Goal: Information Seeking & Learning: Learn about a topic

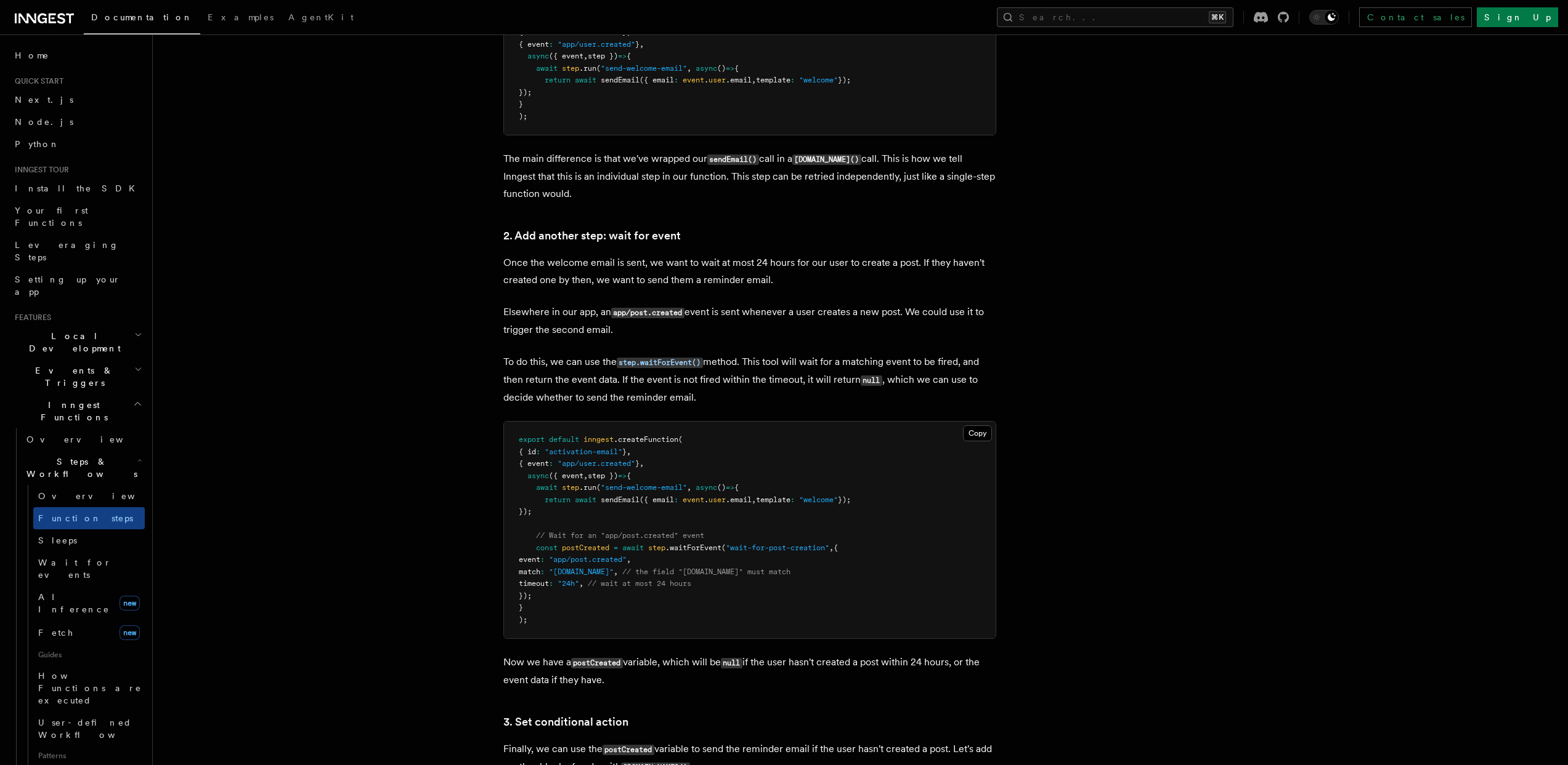
scroll to position [942, 0]
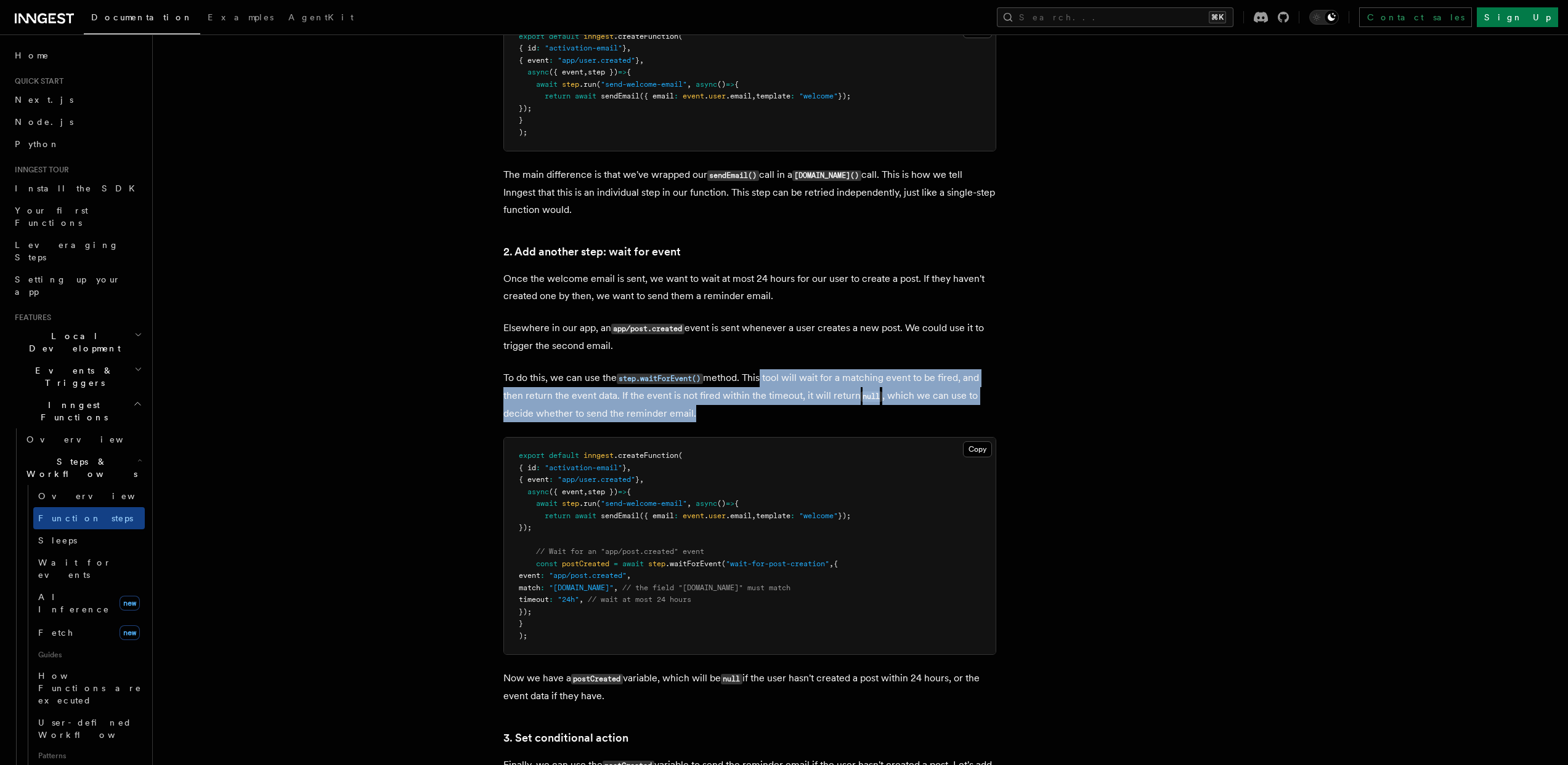
drag, startPoint x: 759, startPoint y: 381, endPoint x: 808, endPoint y: 412, distance: 58.0
click at [808, 412] on p "To do this, we can use the step.waitForEvent() method. This tool will wait for …" at bounding box center [750, 396] width 493 height 53
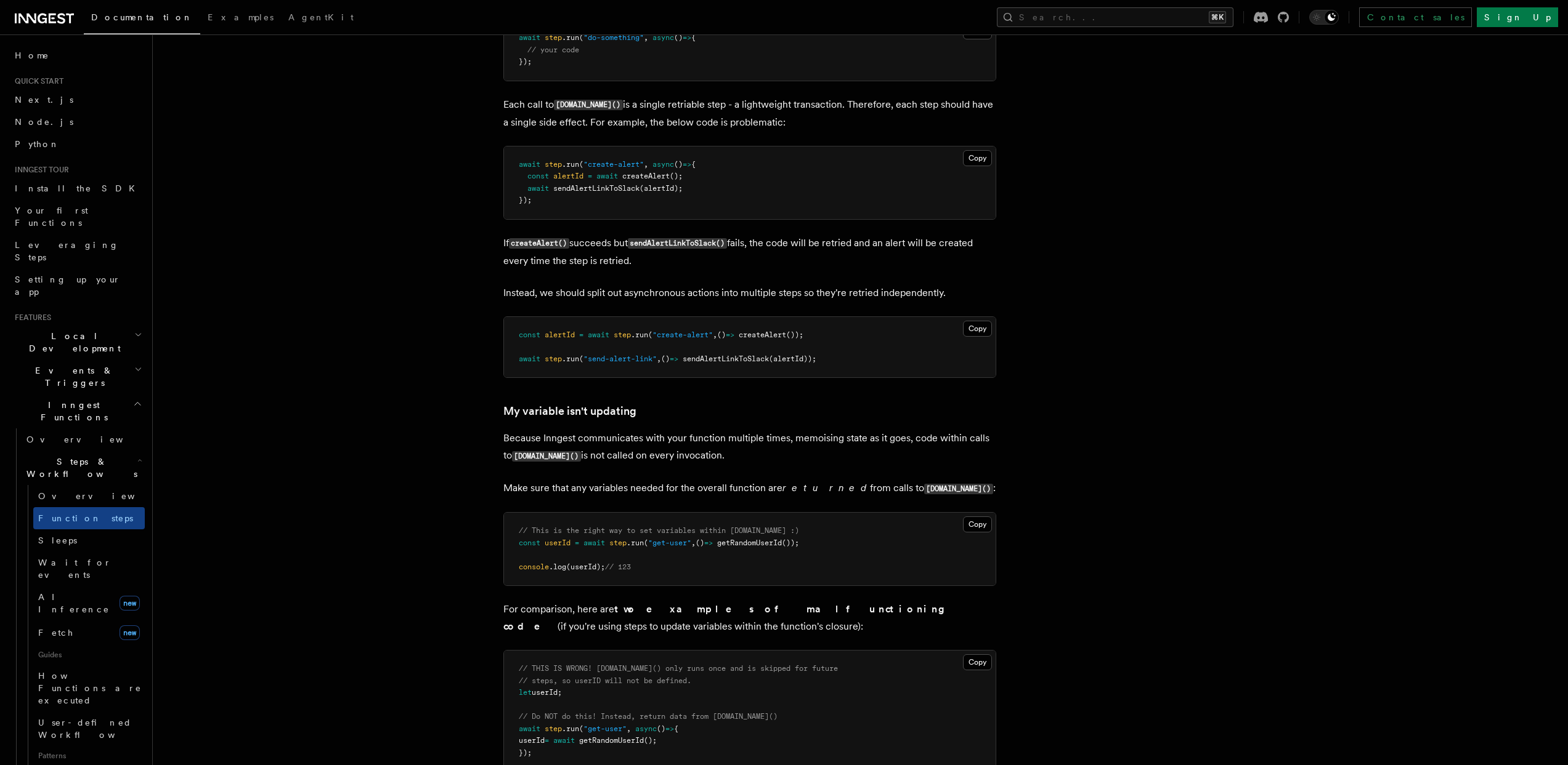
scroll to position [2920, 0]
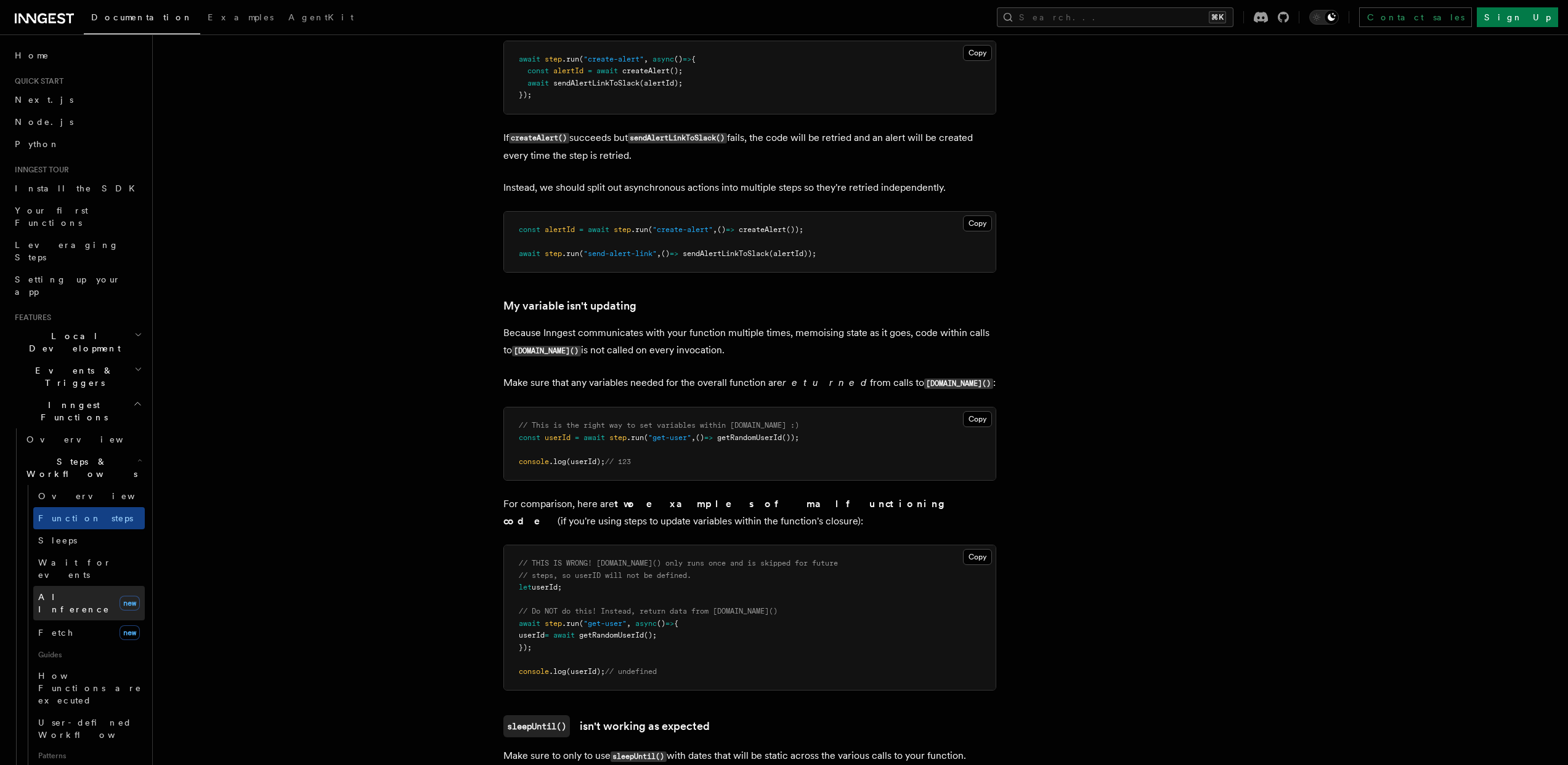
click at [47, 592] on span "AI Inference" at bounding box center [74, 603] width 72 height 22
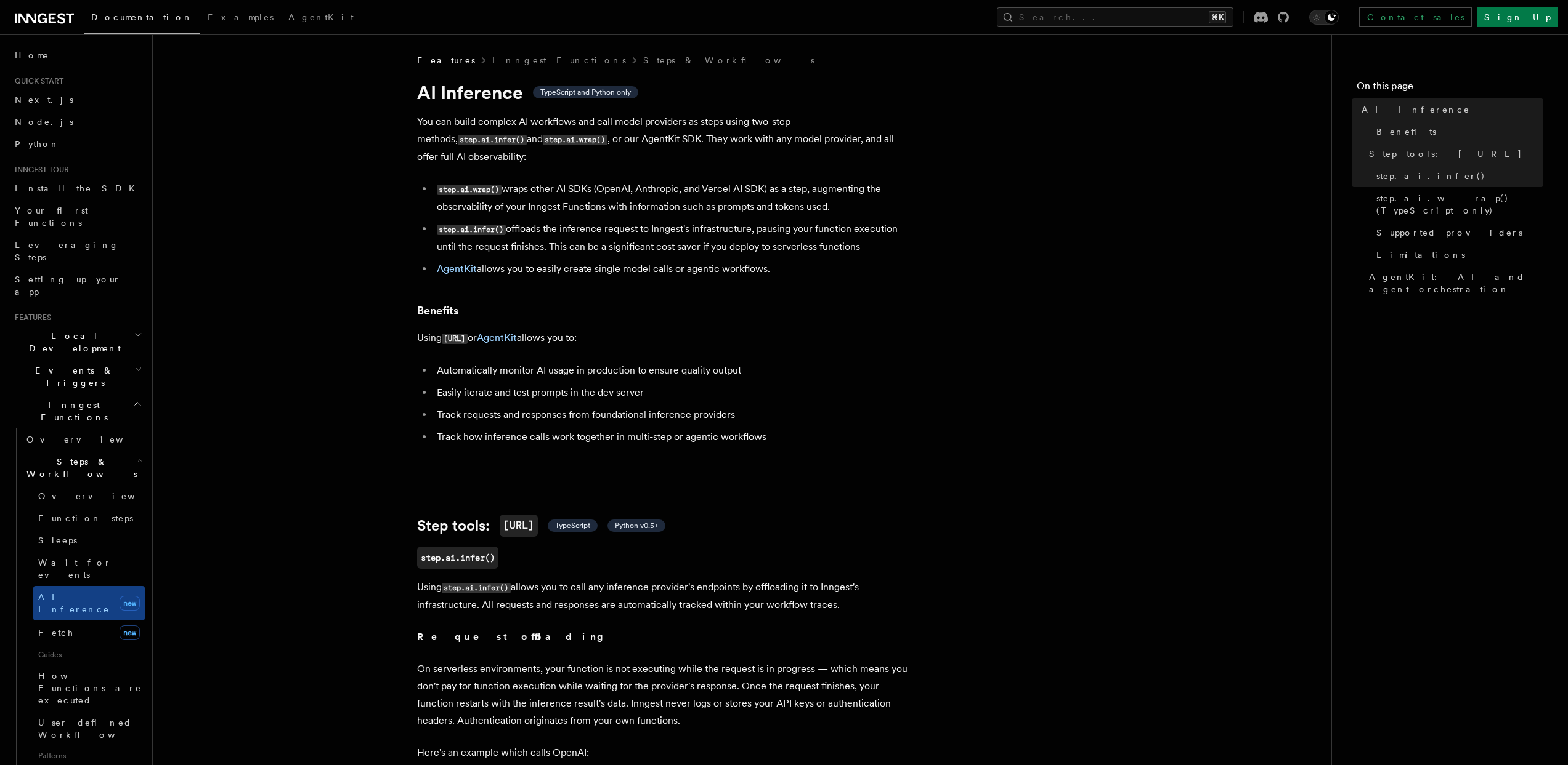
drag, startPoint x: 569, startPoint y: 208, endPoint x: 889, endPoint y: 231, distance: 320.8
click at [889, 231] on li "step.ai.infer() offloads the inference request to Inngest's infrastructure, pau…" at bounding box center [671, 238] width 477 height 35
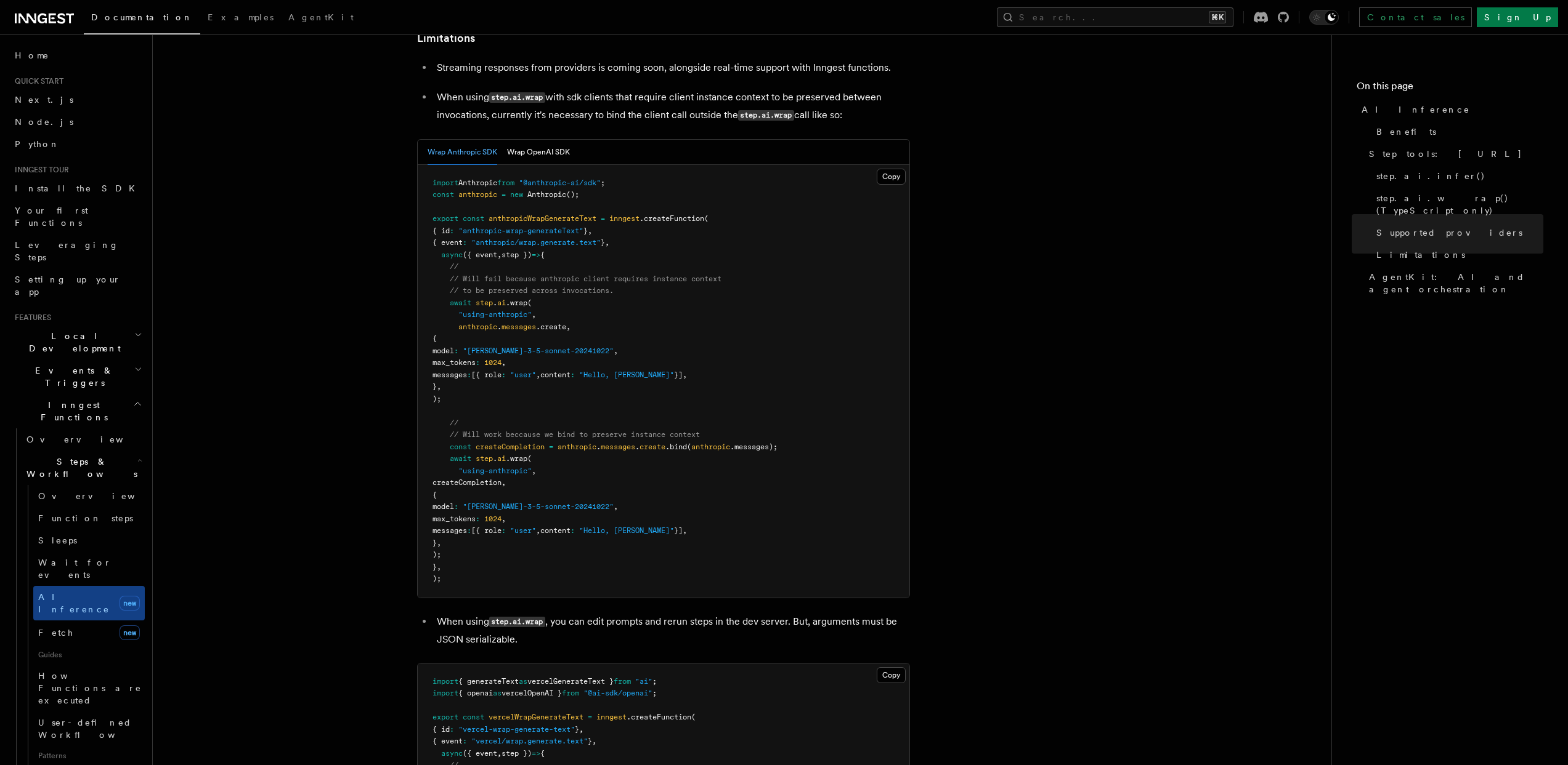
scroll to position [1981, 0]
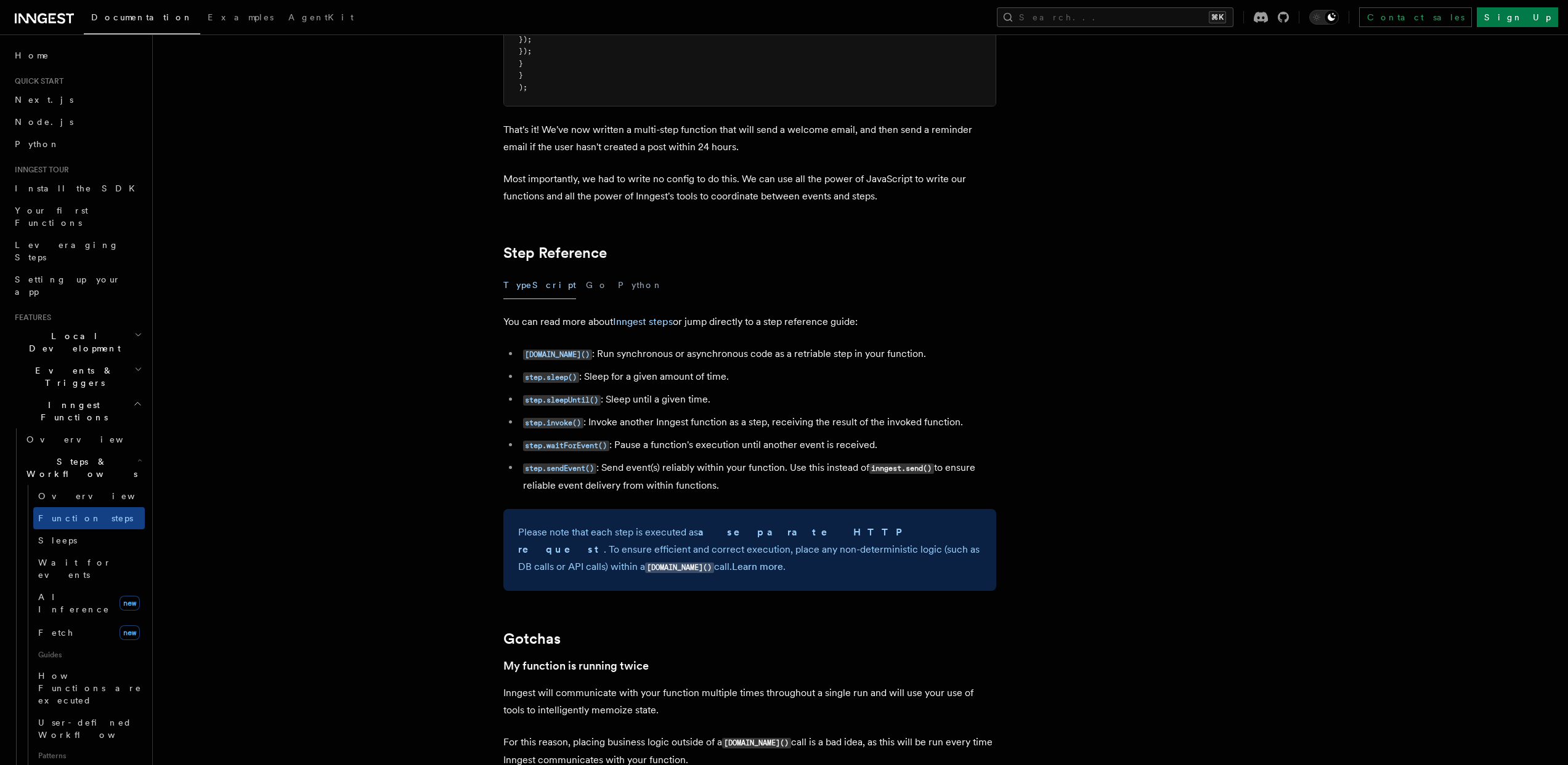
scroll to position [2920, 0]
